Goal: Use online tool/utility: Utilize a website feature to perform a specific function

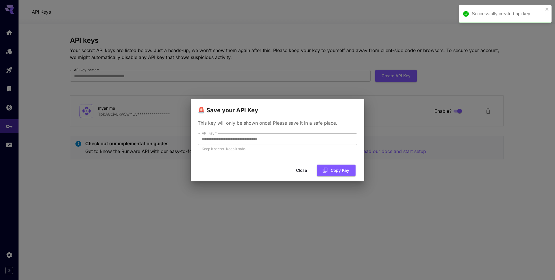
click at [303, 171] on button "Close" at bounding box center [302, 171] width 26 height 12
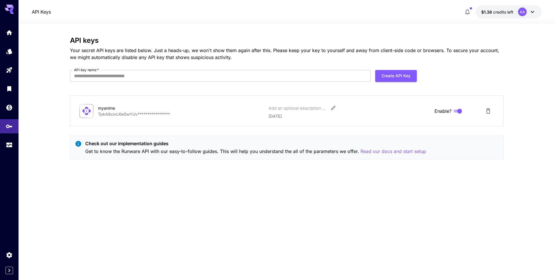
click at [10, 6] on icon at bounding box center [9, 8] width 9 height 6
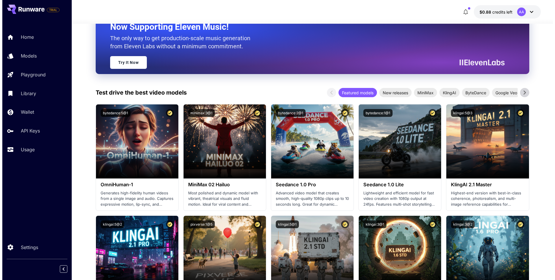
scroll to position [104, 0]
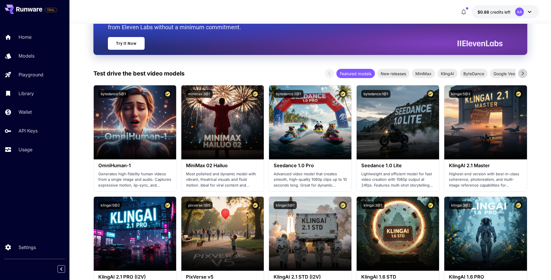
click at [522, 72] on icon at bounding box center [522, 73] width 9 height 9
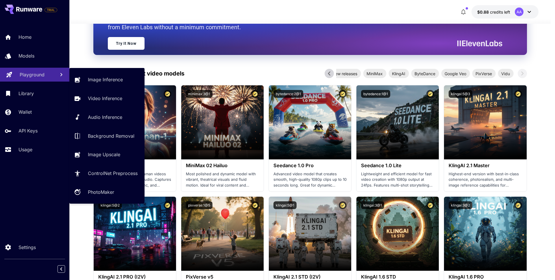
click at [38, 73] on p "Playground" at bounding box center [32, 74] width 25 height 7
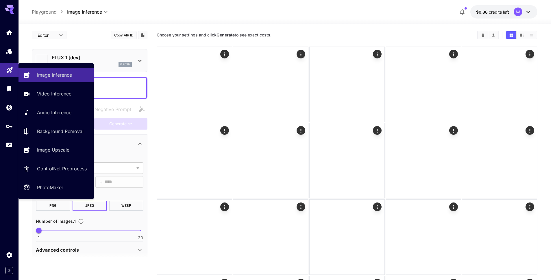
type input "**********"
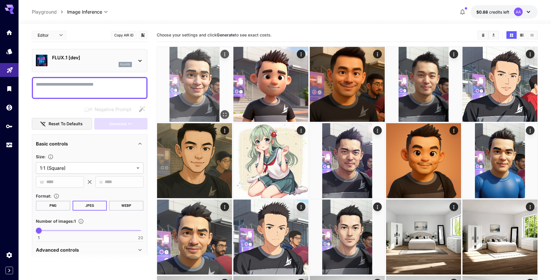
click at [192, 89] on img at bounding box center [194, 84] width 75 height 75
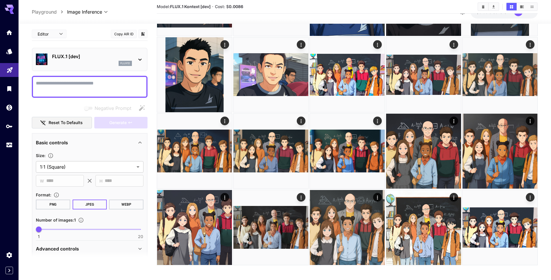
scroll to position [470, 0]
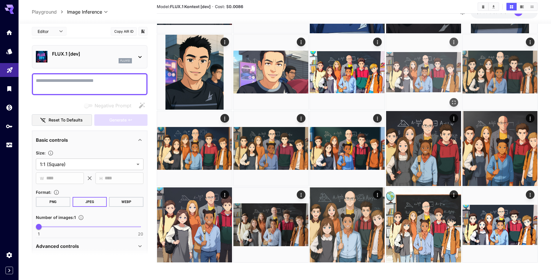
click at [427, 73] on img at bounding box center [423, 72] width 75 height 75
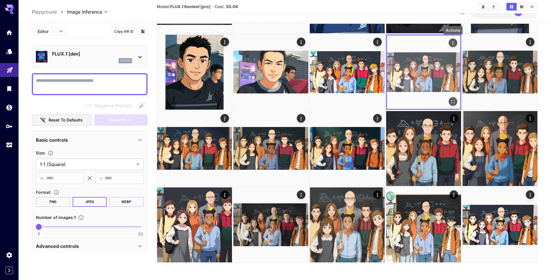
click at [452, 42] on icon "Actions" at bounding box center [452, 43] width 1 height 4
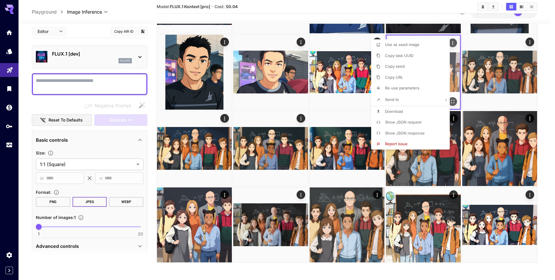
click at [452, 42] on div at bounding box center [277, 140] width 555 height 280
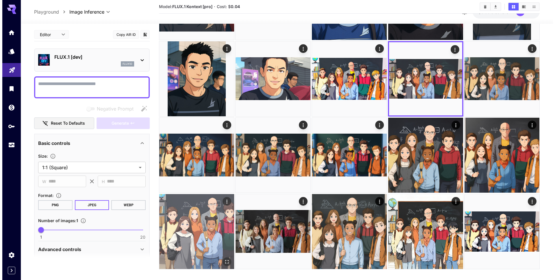
scroll to position [464, 0]
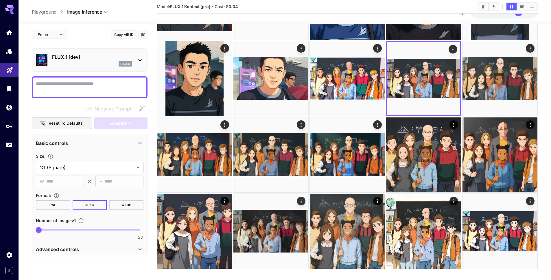
click at [133, 54] on div "FLUX.1 [dev] flux1d" at bounding box center [90, 60] width 108 height 18
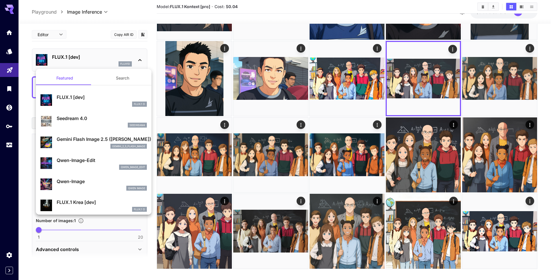
click at [133, 55] on div at bounding box center [277, 140] width 555 height 280
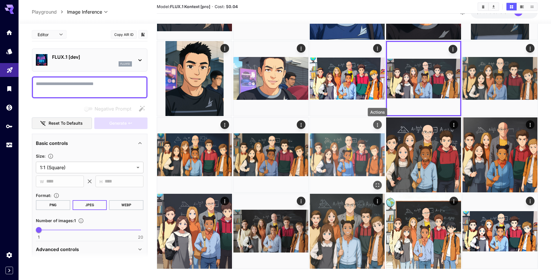
click at [379, 122] on icon "Actions" at bounding box center [378, 125] width 6 height 6
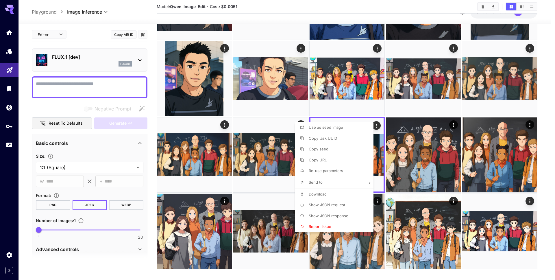
click at [379, 125] on div at bounding box center [277, 140] width 555 height 280
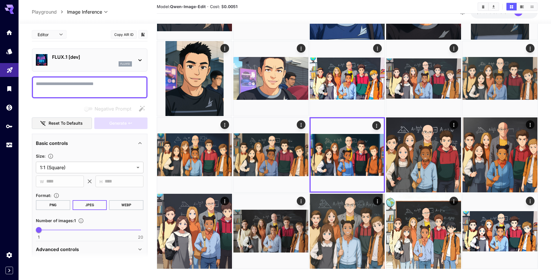
click at [113, 56] on p "FLUX.1 [dev]" at bounding box center [92, 57] width 80 height 7
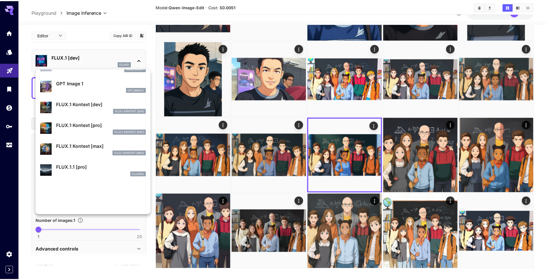
scroll to position [352, 0]
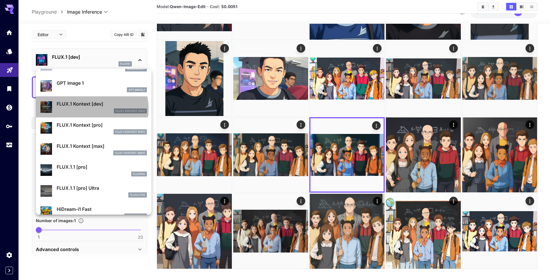
click at [85, 109] on div "FLUX.1 Kontext [dev]" at bounding box center [102, 110] width 90 height 5
type input "****"
type input "***"
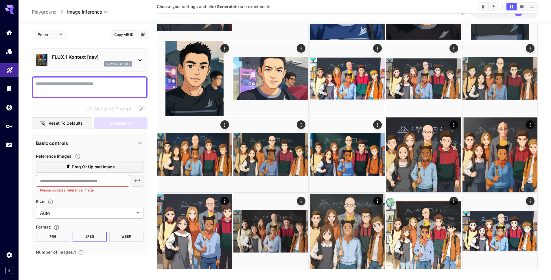
click at [65, 87] on textarea "Negative Prompt" at bounding box center [90, 87] width 108 height 14
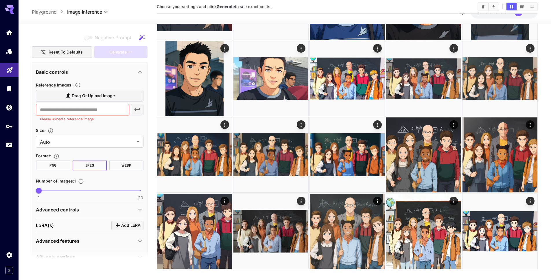
type textarea "**********"
click at [89, 95] on span "Drag or upload image" at bounding box center [93, 95] width 43 height 7
click at [0, 0] on input "Drag or upload image" at bounding box center [0, 0] width 0 height 0
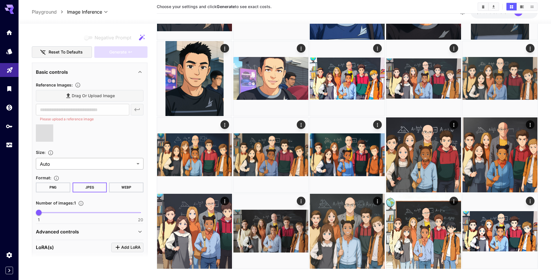
type input "**********"
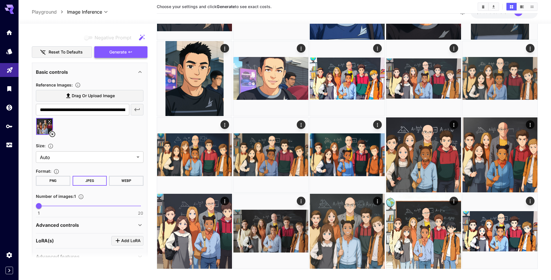
click at [125, 54] on span "Generate" at bounding box center [117, 52] width 17 height 7
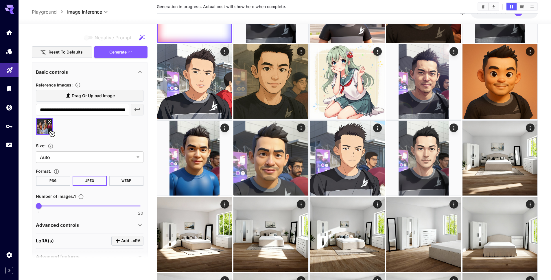
scroll to position [0, 0]
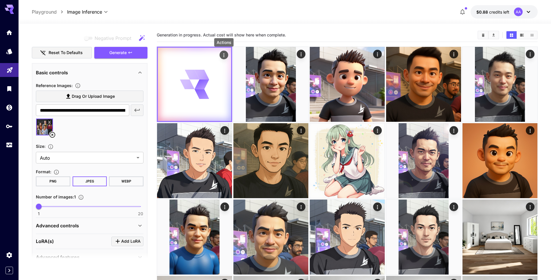
click at [225, 55] on icon "Actions" at bounding box center [224, 55] width 6 height 6
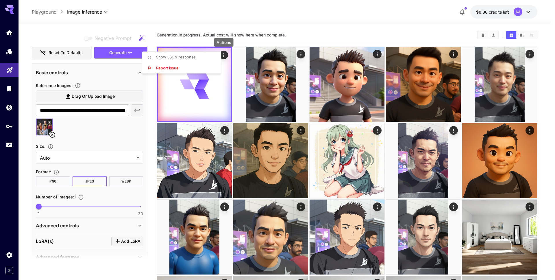
drag, startPoint x: 198, startPoint y: 57, endPoint x: 243, endPoint y: 27, distance: 54.5
click at [88, 27] on div "Show JSON response Report issue" at bounding box center [44, 140] width 88 height 280
click at [243, 27] on div at bounding box center [277, 140] width 555 height 280
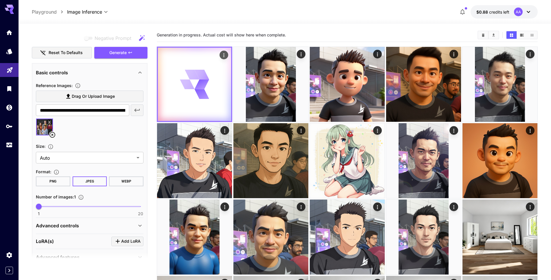
click at [207, 89] on icon at bounding box center [194, 84] width 29 height 29
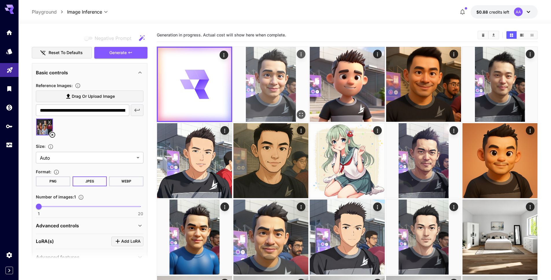
click at [283, 76] on img at bounding box center [270, 84] width 75 height 75
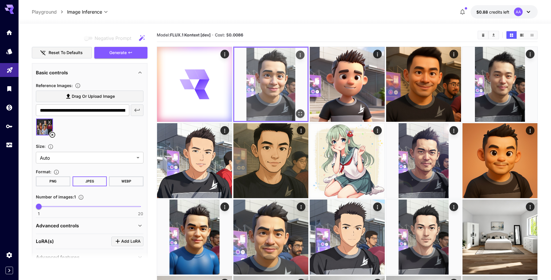
click at [301, 55] on icon "Actions" at bounding box center [300, 55] width 6 height 6
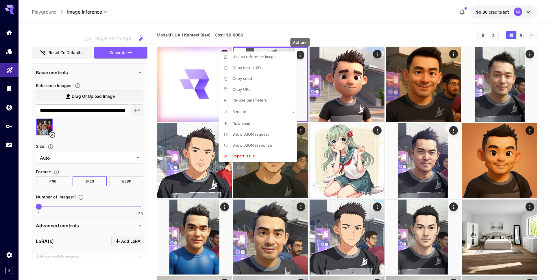
click at [262, 135] on span "Show JSON request" at bounding box center [251, 134] width 36 height 5
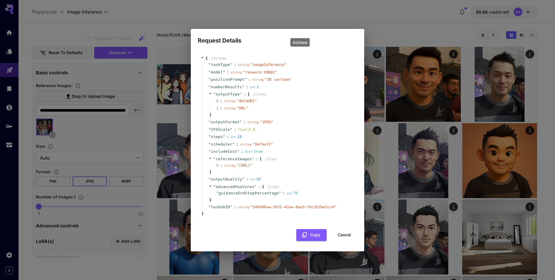
click at [262, 141] on div "" scheduler " : string " Default "" at bounding box center [279, 145] width 152 height 8
click at [348, 240] on button "Cancel" at bounding box center [345, 235] width 26 height 12
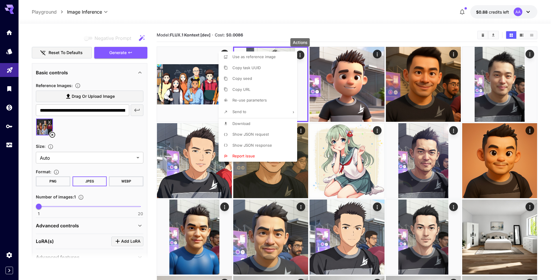
click at [202, 95] on div at bounding box center [277, 140] width 555 height 280
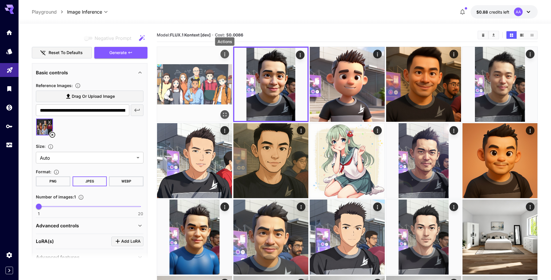
click at [225, 53] on icon "Actions" at bounding box center [225, 54] width 6 height 6
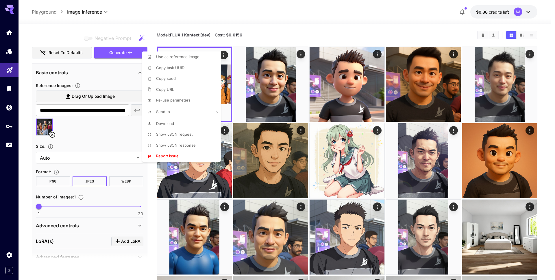
click at [273, 76] on div at bounding box center [277, 140] width 555 height 280
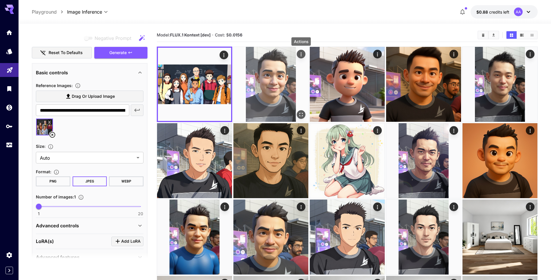
click at [302, 56] on icon "Actions" at bounding box center [301, 54] width 6 height 6
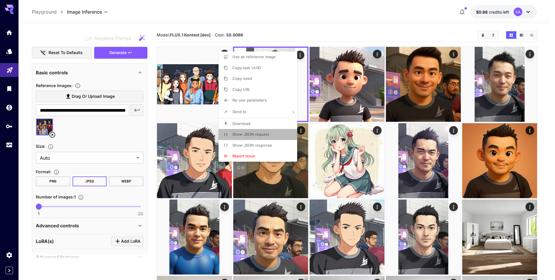
click at [276, 133] on li "Show JSON request" at bounding box center [260, 134] width 82 height 11
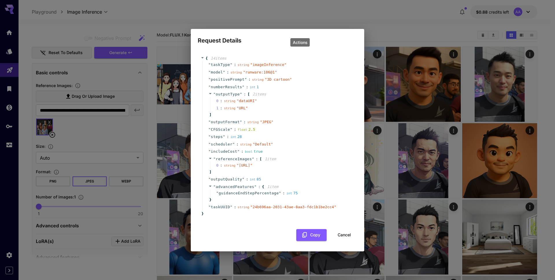
click at [276, 133] on div "" steps " : int 28" at bounding box center [279, 137] width 152 height 8
click at [339, 241] on button "Cancel" at bounding box center [345, 235] width 26 height 12
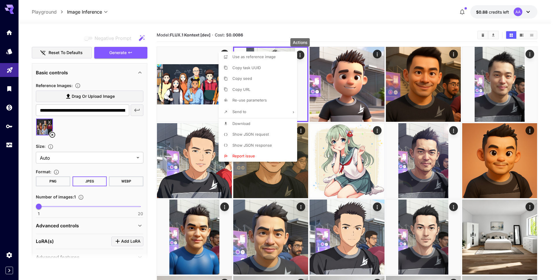
click at [219, 43] on div at bounding box center [277, 140] width 555 height 280
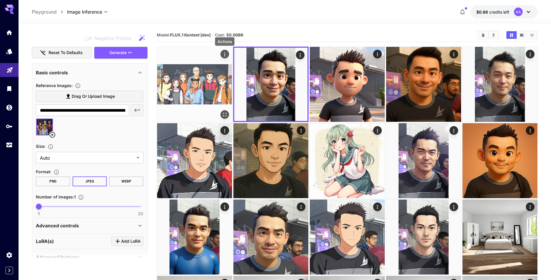
click at [227, 53] on icon "Actions" at bounding box center [225, 54] width 6 height 6
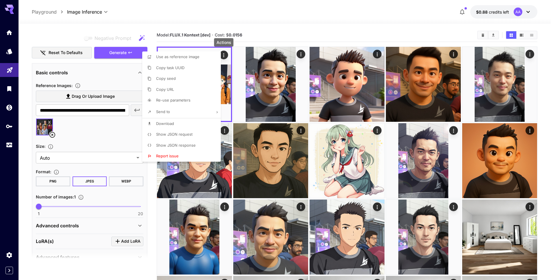
click at [252, 41] on div at bounding box center [277, 140] width 555 height 280
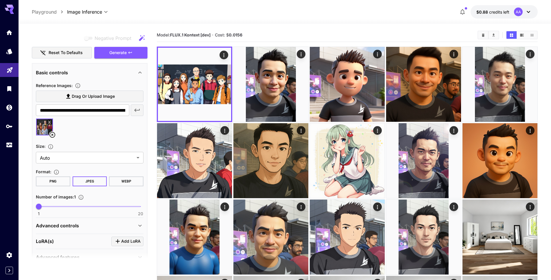
click at [252, 41] on div "Model: FLUX.1 Kontext [dev] · Cost: $ 0.0156" at bounding box center [347, 35] width 381 height 14
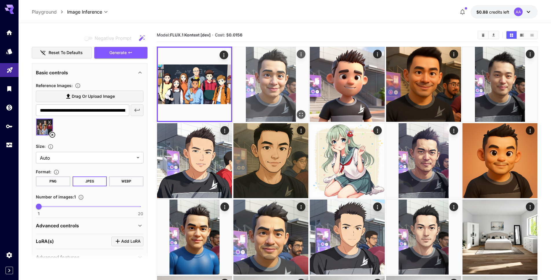
click at [282, 56] on img at bounding box center [270, 84] width 75 height 75
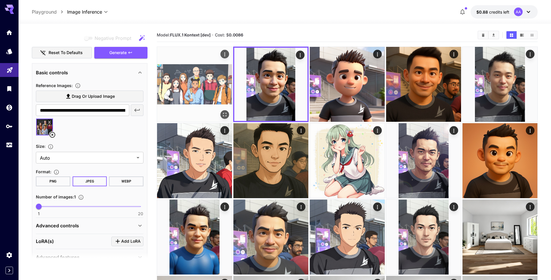
click at [198, 78] on img at bounding box center [194, 84] width 75 height 75
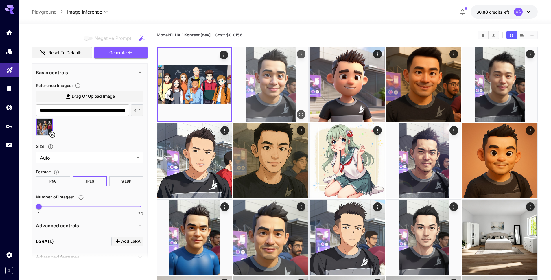
click at [278, 88] on img at bounding box center [270, 84] width 75 height 75
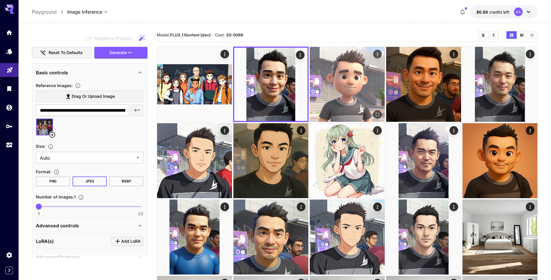
click at [332, 84] on img at bounding box center [347, 84] width 75 height 75
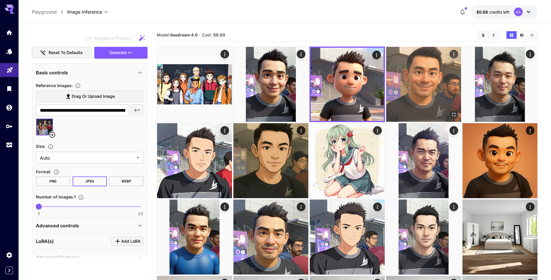
click at [398, 83] on img at bounding box center [423, 84] width 75 height 75
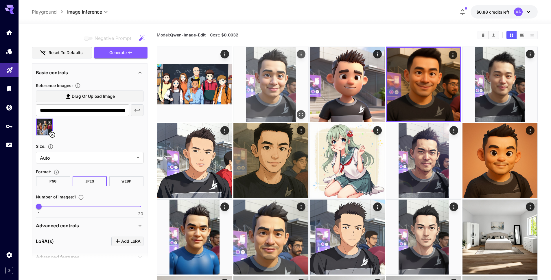
click at [271, 77] on img at bounding box center [270, 84] width 75 height 75
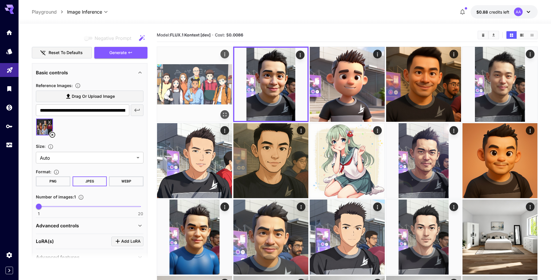
click at [205, 72] on img at bounding box center [194, 84] width 75 height 75
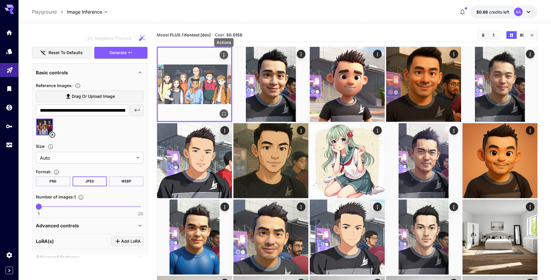
click at [225, 55] on icon "Actions" at bounding box center [224, 55] width 6 height 6
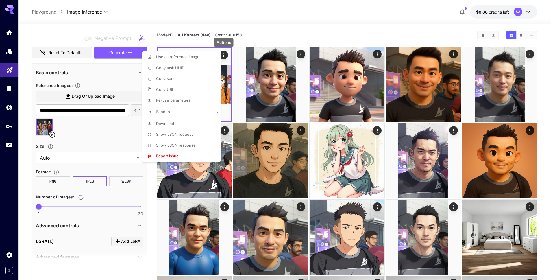
click at [267, 57] on div at bounding box center [277, 140] width 555 height 280
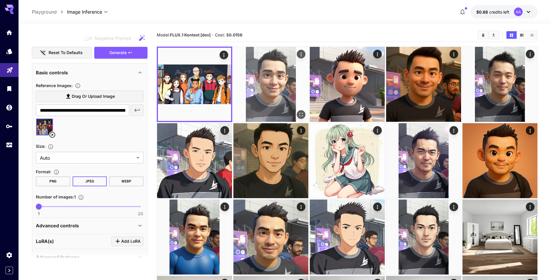
click at [269, 71] on img at bounding box center [270, 84] width 75 height 75
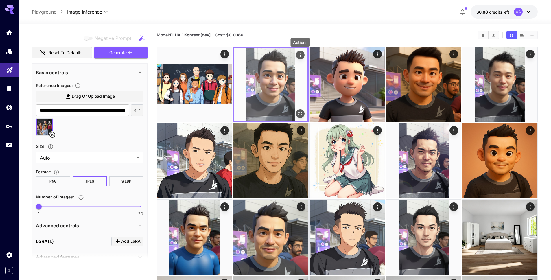
click at [301, 54] on icon "Actions" at bounding box center [300, 55] width 6 height 6
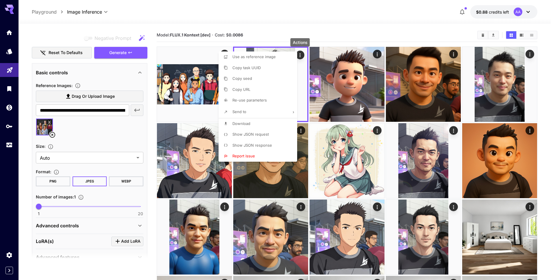
click at [255, 134] on span "Show JSON request" at bounding box center [251, 134] width 36 height 5
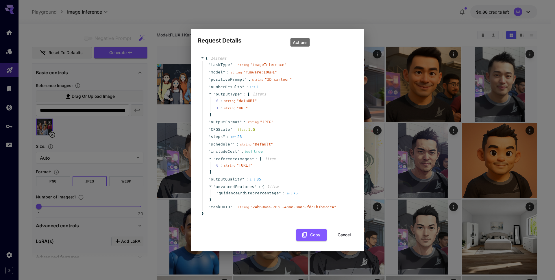
click at [253, 142] on span "" Default "" at bounding box center [263, 144] width 20 height 4
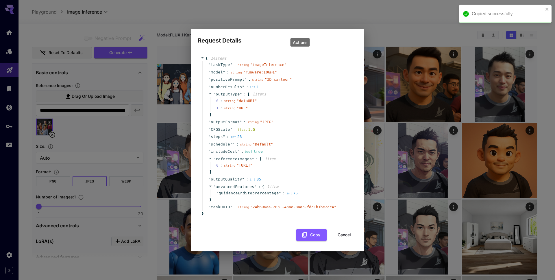
click at [375, 27] on div "Request Details { 14 item s " taskType " : string " imageInference " " model " …" at bounding box center [277, 140] width 555 height 280
click at [344, 240] on button "Cancel" at bounding box center [345, 235] width 26 height 12
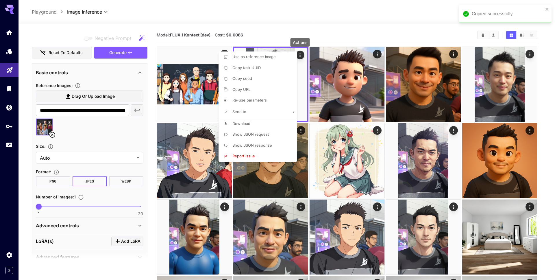
click at [211, 79] on div at bounding box center [277, 140] width 555 height 280
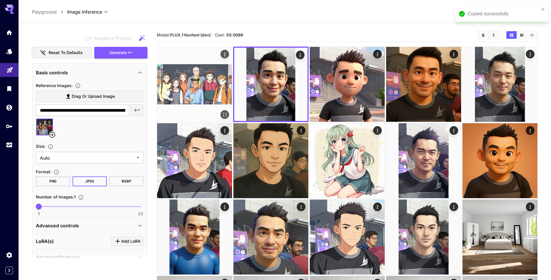
click at [213, 66] on img at bounding box center [194, 84] width 75 height 75
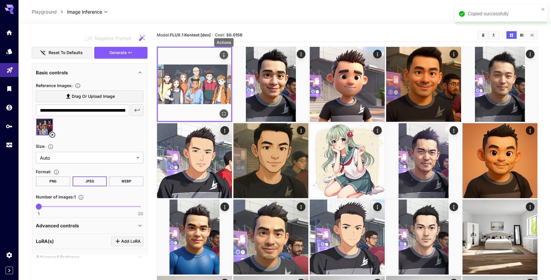
click at [227, 52] on div "Actions" at bounding box center [224, 55] width 9 height 9
click at [224, 58] on icon "Actions" at bounding box center [224, 55] width 6 height 6
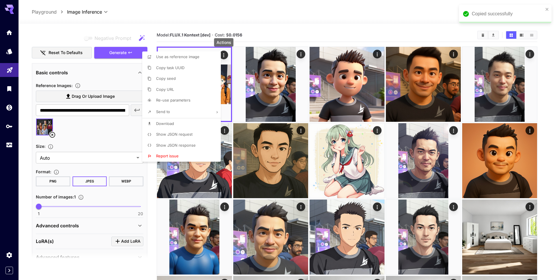
click at [187, 134] on span "Show JSON request" at bounding box center [174, 134] width 36 height 5
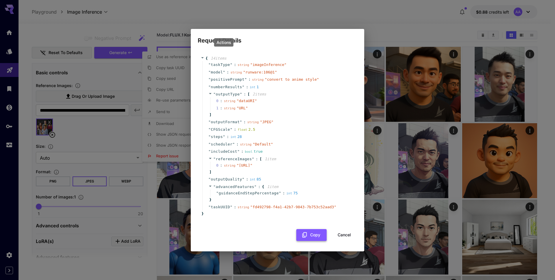
click at [312, 241] on button "Copy" at bounding box center [312, 235] width 30 height 12
click at [349, 238] on button "Cancel" at bounding box center [345, 235] width 26 height 12
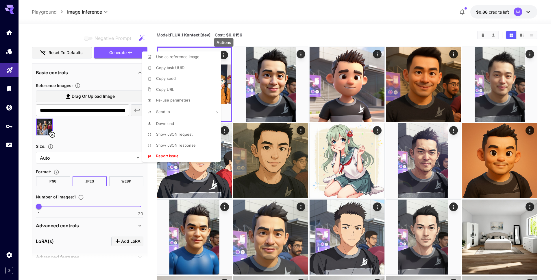
click at [216, 110] on icon at bounding box center [217, 112] width 4 height 4
click at [216, 110] on div at bounding box center [277, 140] width 555 height 280
click at [258, 9] on div at bounding box center [277, 140] width 555 height 280
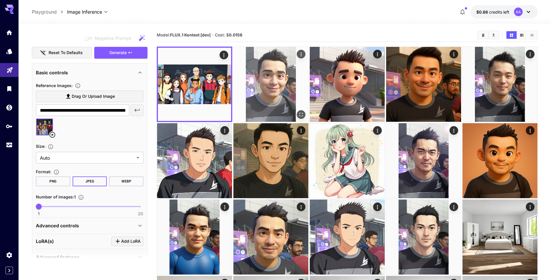
click at [264, 69] on img at bounding box center [270, 84] width 75 height 75
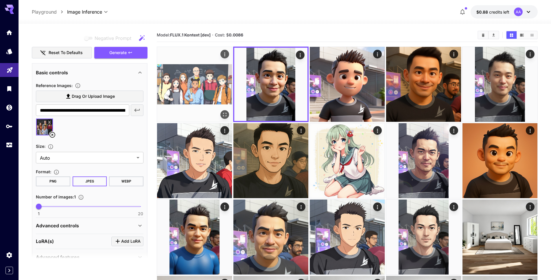
click at [210, 81] on img at bounding box center [194, 84] width 75 height 75
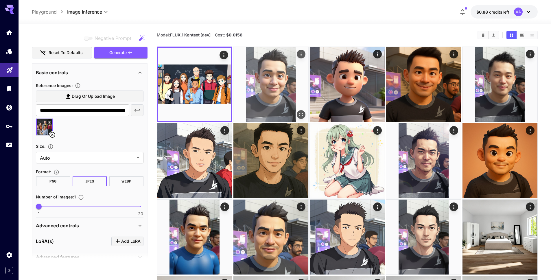
click at [242, 78] on img at bounding box center [270, 84] width 75 height 75
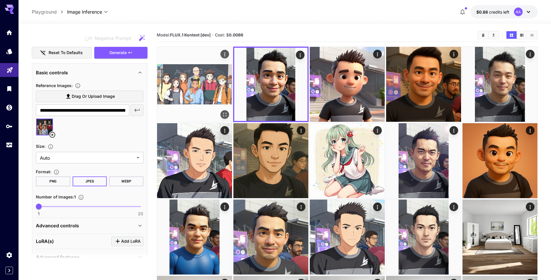
click at [216, 83] on img at bounding box center [194, 84] width 75 height 75
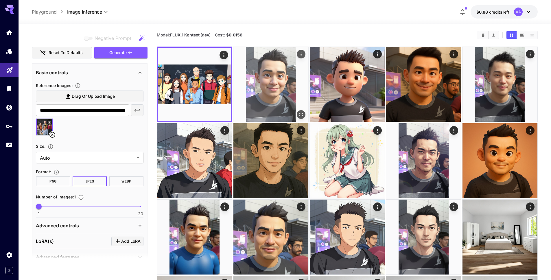
click at [259, 74] on img at bounding box center [270, 84] width 75 height 75
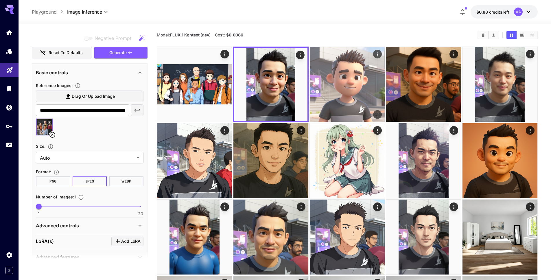
click at [329, 59] on img at bounding box center [347, 84] width 75 height 75
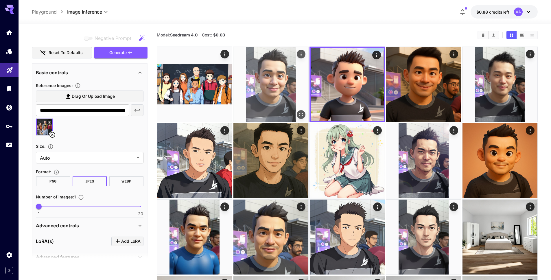
click at [290, 78] on img at bounding box center [270, 84] width 75 height 75
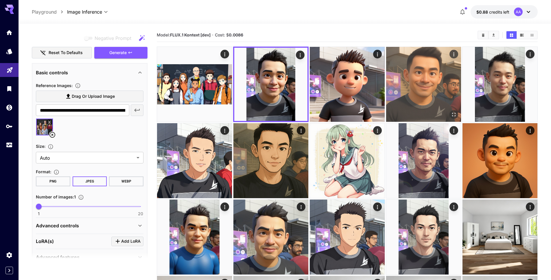
click at [413, 71] on img at bounding box center [423, 84] width 75 height 75
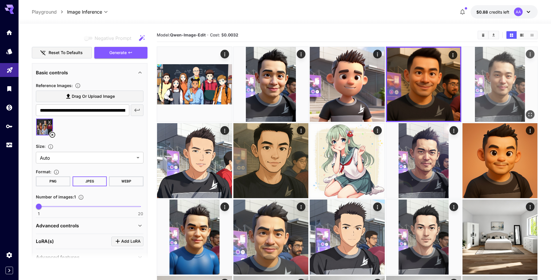
click at [499, 82] on img at bounding box center [500, 84] width 75 height 75
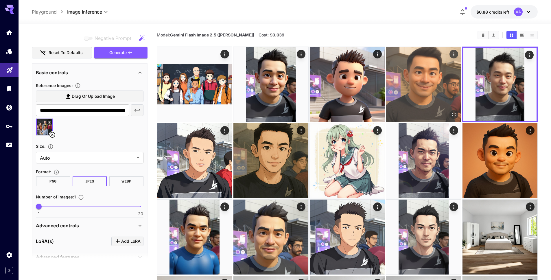
click at [406, 79] on img at bounding box center [423, 84] width 75 height 75
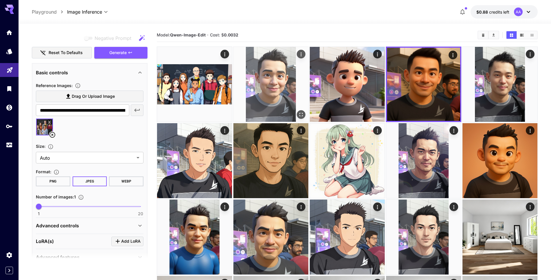
click at [284, 94] on img at bounding box center [270, 84] width 75 height 75
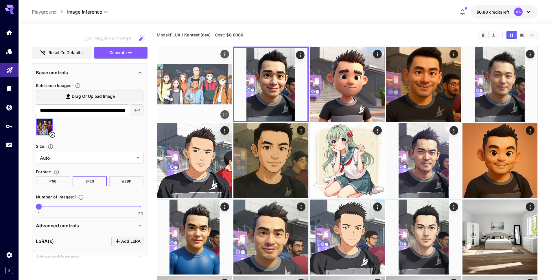
click at [229, 95] on img at bounding box center [194, 84] width 75 height 75
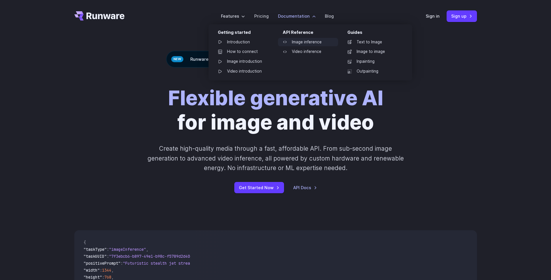
click at [312, 41] on link "Image inference" at bounding box center [308, 42] width 60 height 9
